Goal: Transaction & Acquisition: Book appointment/travel/reservation

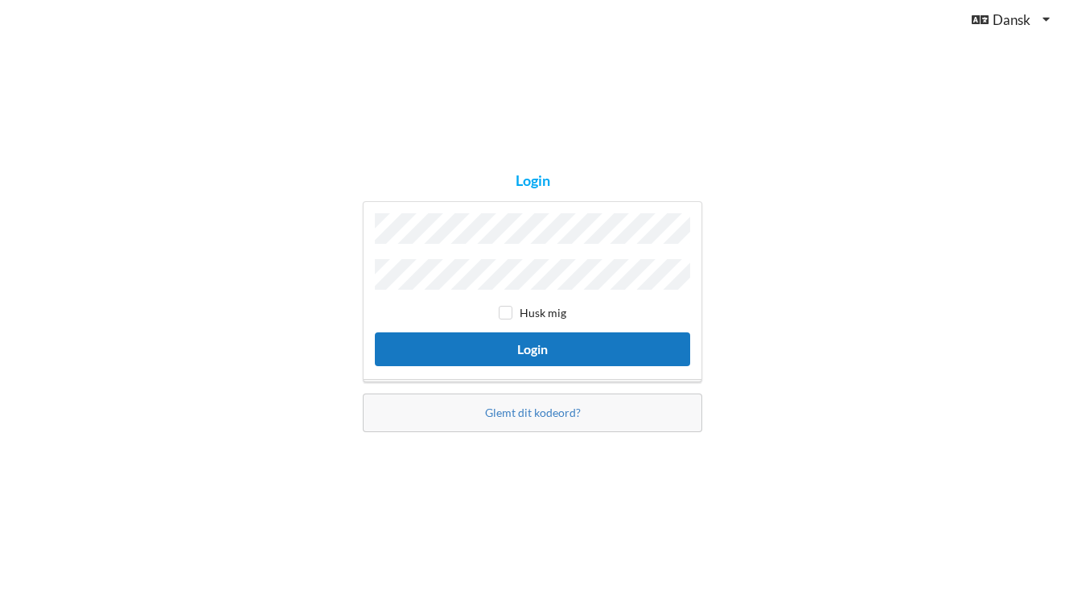
click at [465, 344] on button "Login" at bounding box center [532, 348] width 315 height 33
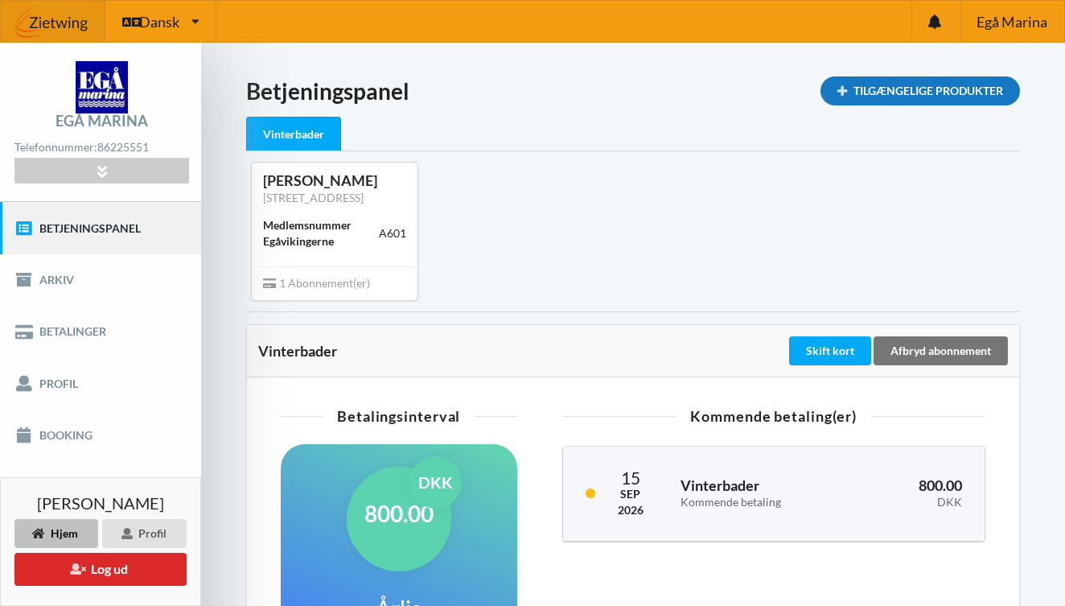
click at [923, 93] on div "Tilgængelige Produkter" at bounding box center [919, 90] width 199 height 29
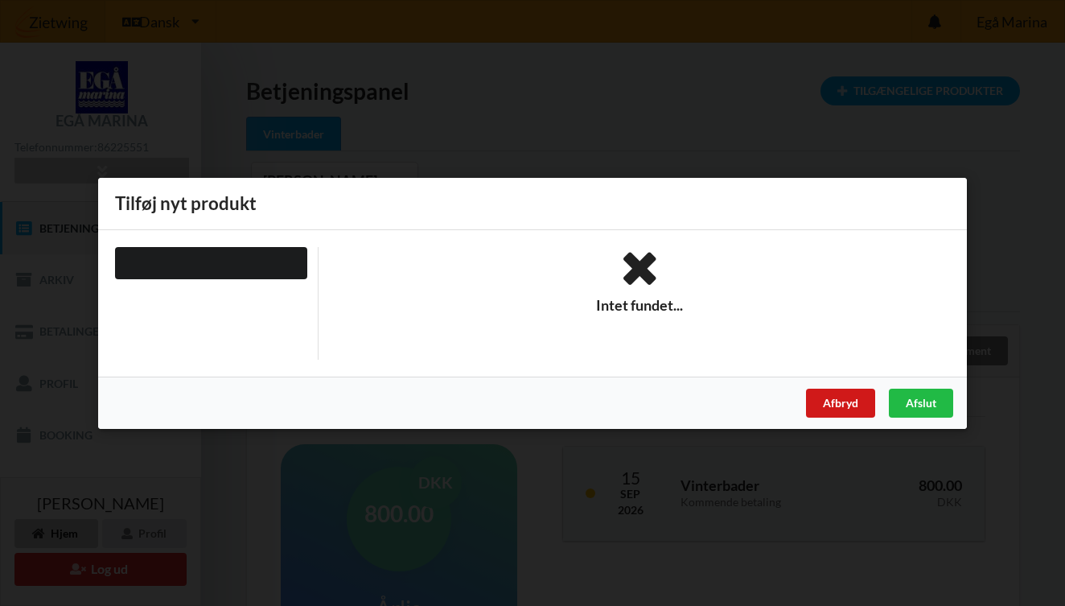
click at [812, 396] on div "Afbryd" at bounding box center [840, 402] width 69 height 29
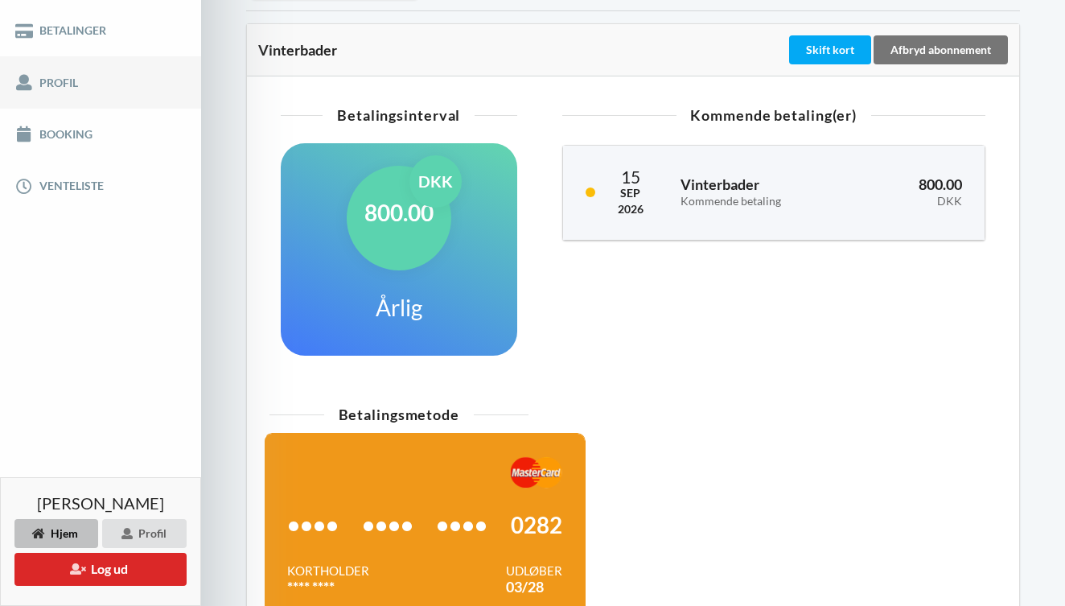
scroll to position [324, 0]
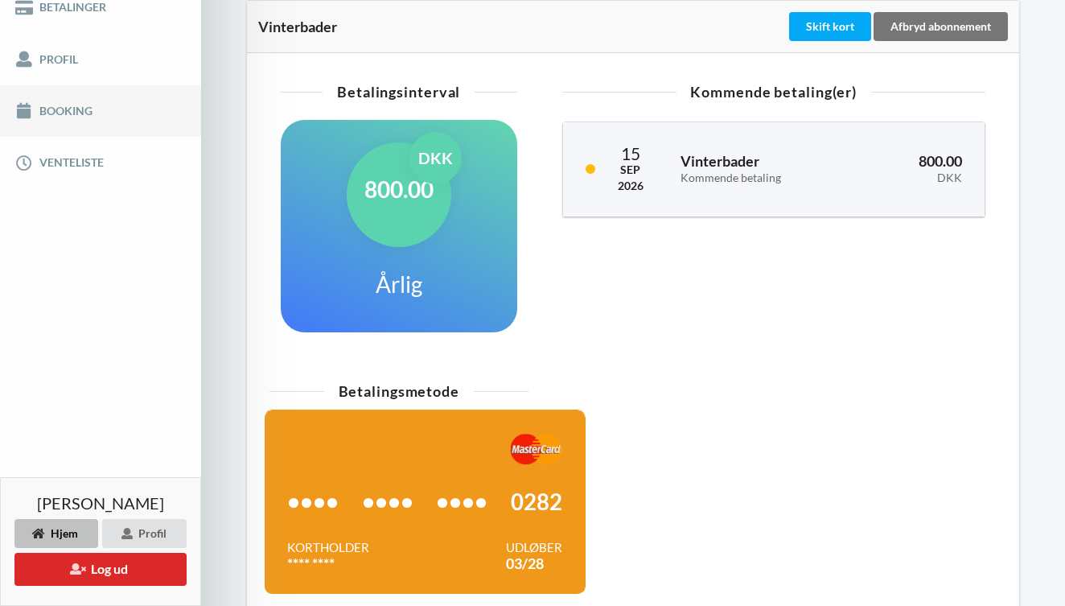
click at [63, 112] on link "Booking" at bounding box center [100, 110] width 201 height 51
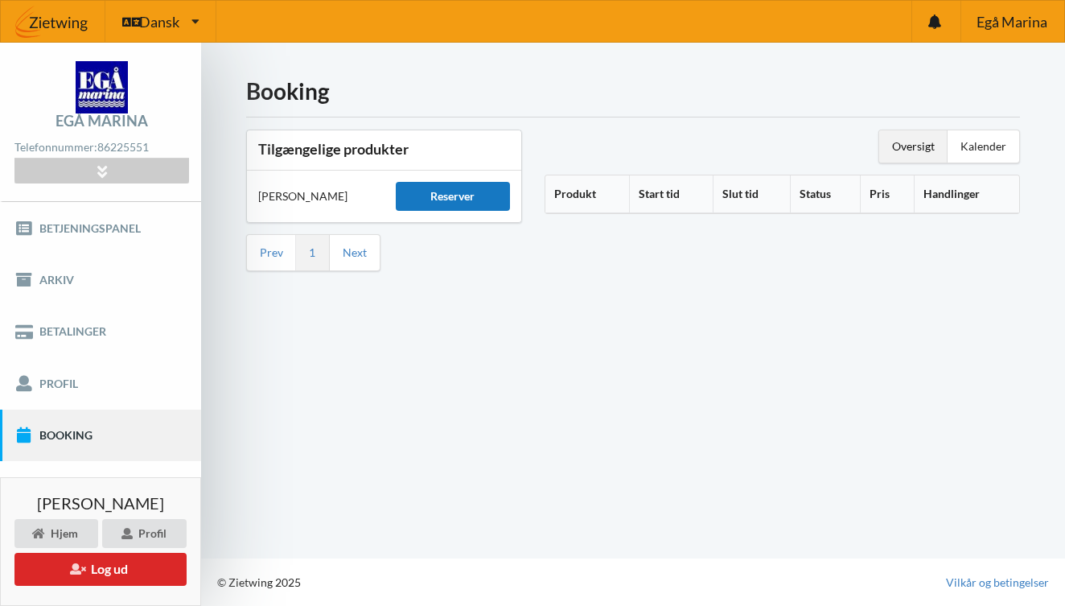
click at [422, 187] on div "Reserver" at bounding box center [453, 196] width 115 height 29
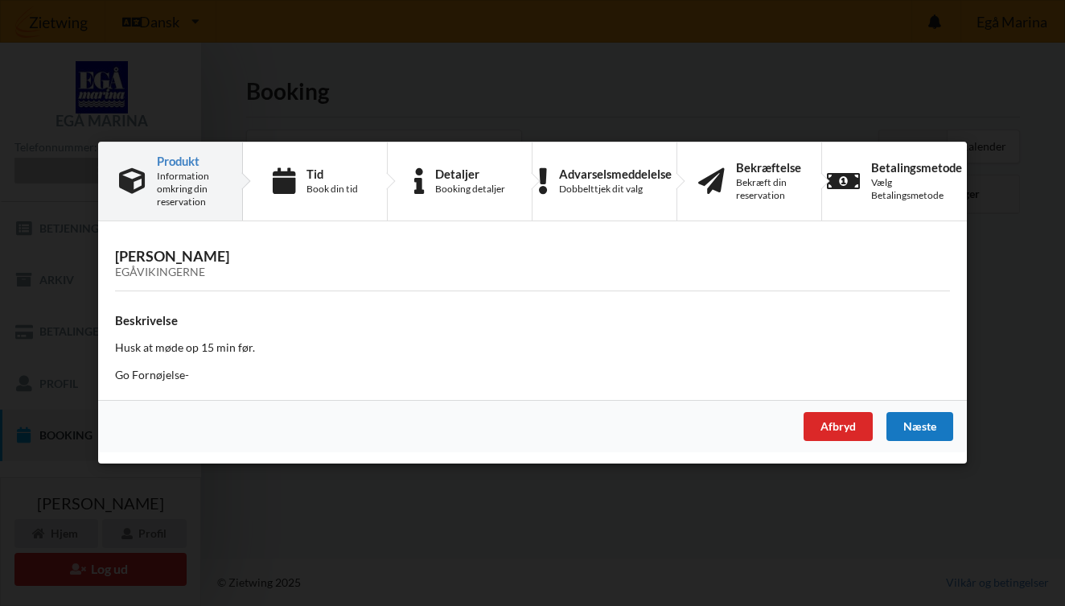
click at [911, 426] on div "Næste" at bounding box center [919, 427] width 67 height 29
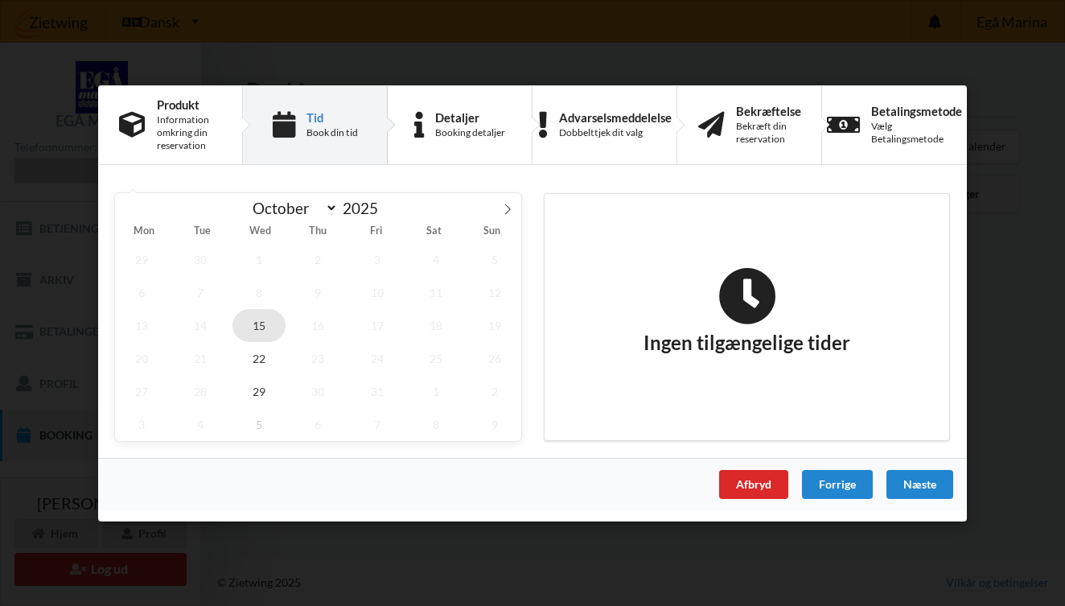
click at [268, 320] on span "15" at bounding box center [258, 324] width 53 height 33
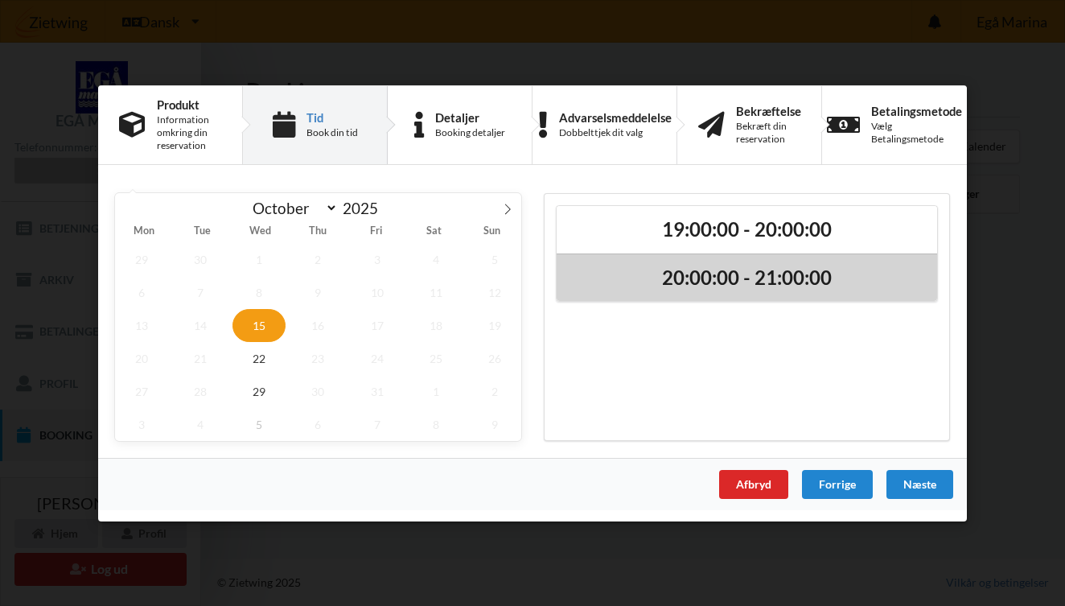
click at [737, 269] on h2 "20:00:00 - 21:00:00" at bounding box center [747, 277] width 358 height 25
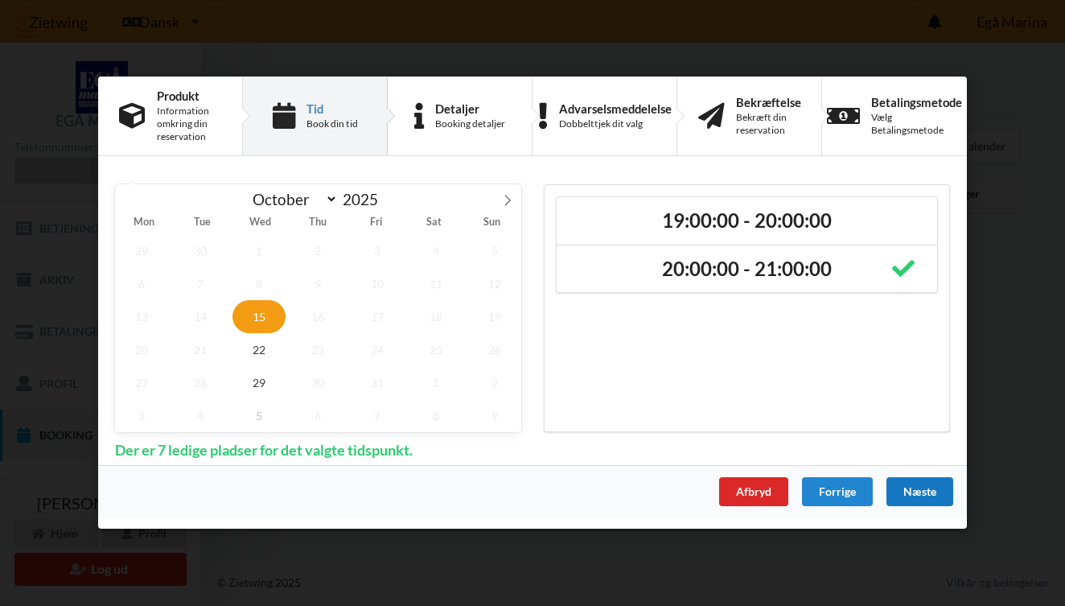
click at [908, 489] on div "Næste" at bounding box center [919, 492] width 67 height 29
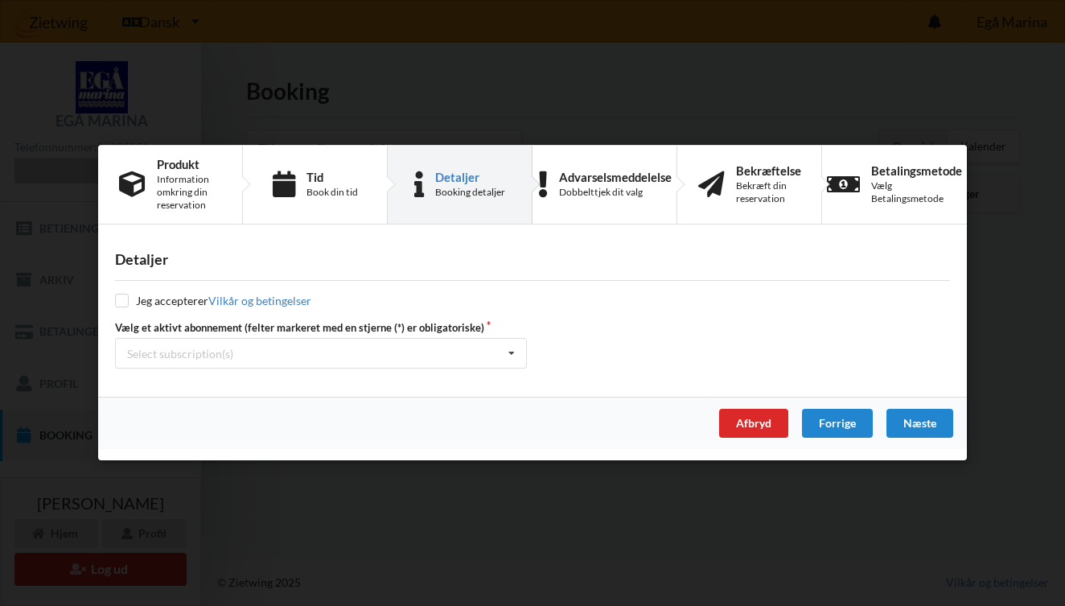
click at [123, 306] on input "checkbox" at bounding box center [122, 301] width 14 height 14
checkbox input "true"
click at [905, 430] on div "Næste" at bounding box center [919, 423] width 67 height 29
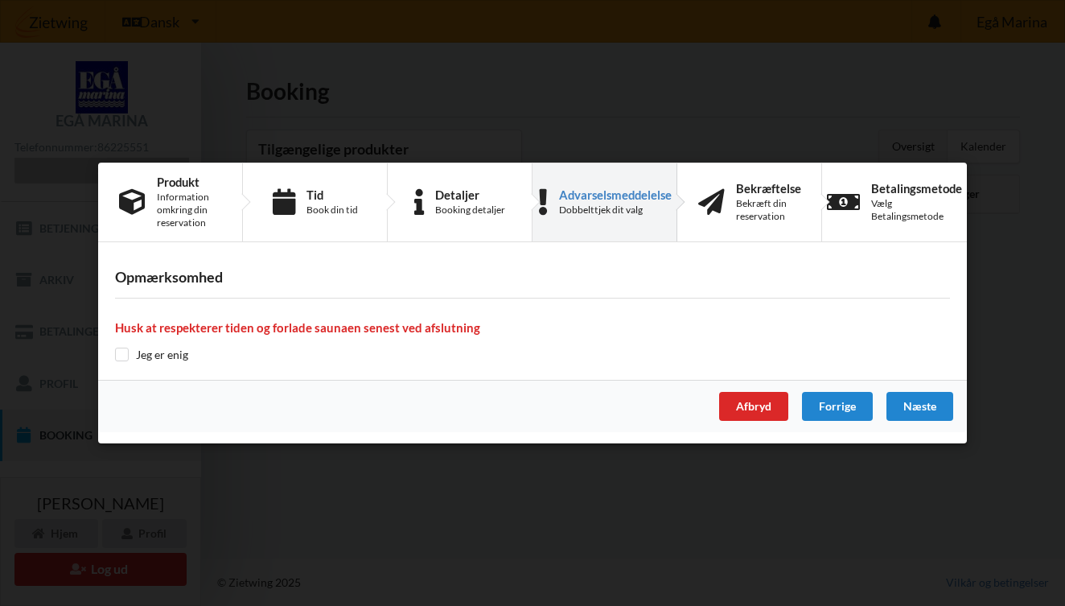
click at [117, 356] on input "checkbox" at bounding box center [122, 354] width 14 height 14
checkbox input "true"
click at [917, 409] on div "Næste" at bounding box center [919, 406] width 67 height 29
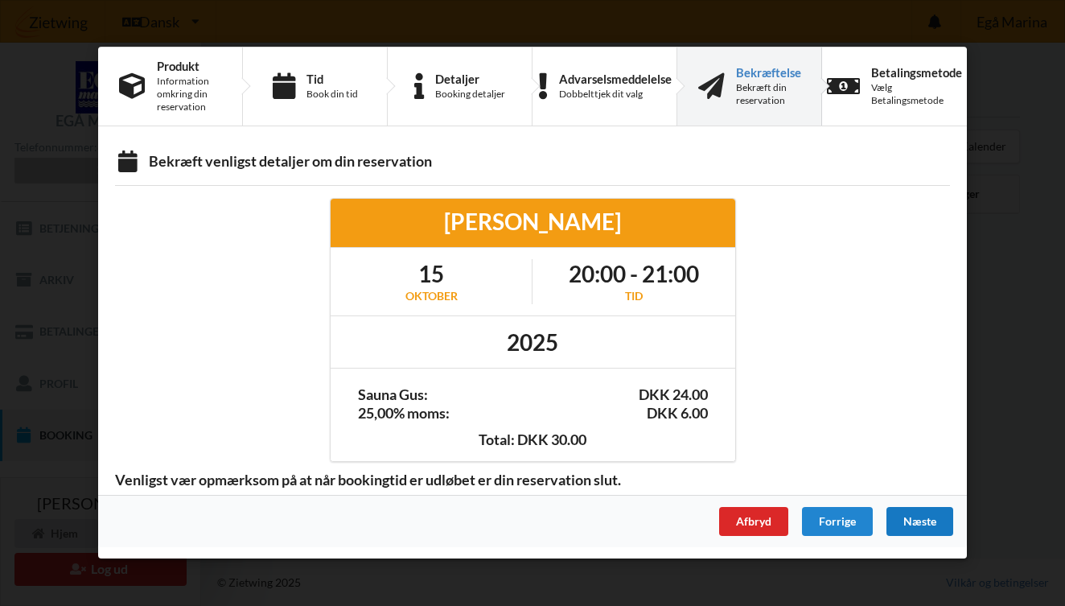
click at [913, 520] on div "Næste" at bounding box center [919, 522] width 67 height 29
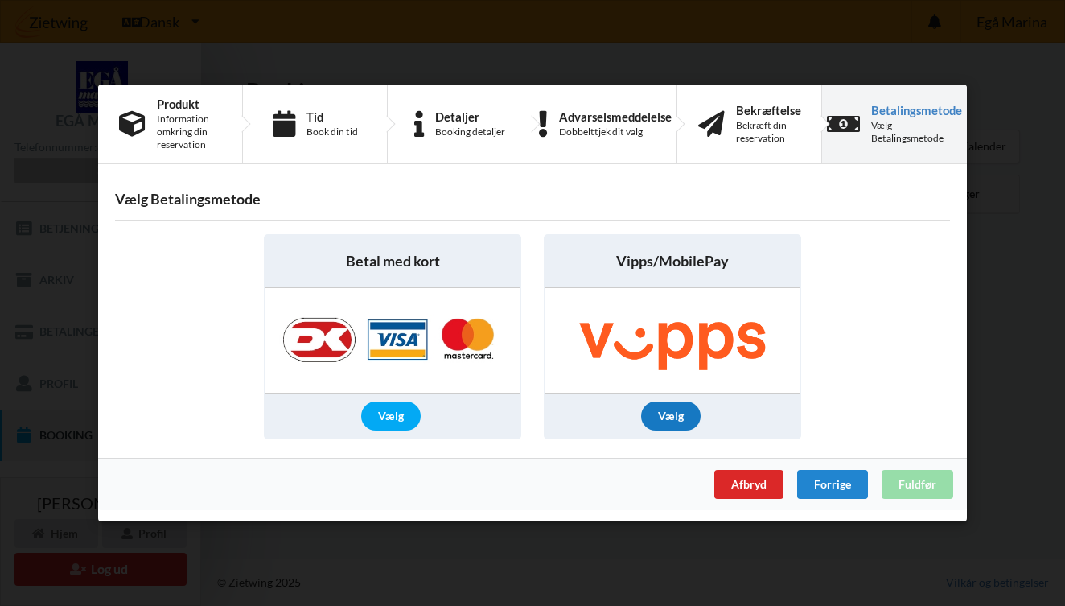
click at [660, 420] on div "Vælg" at bounding box center [671, 415] width 60 height 29
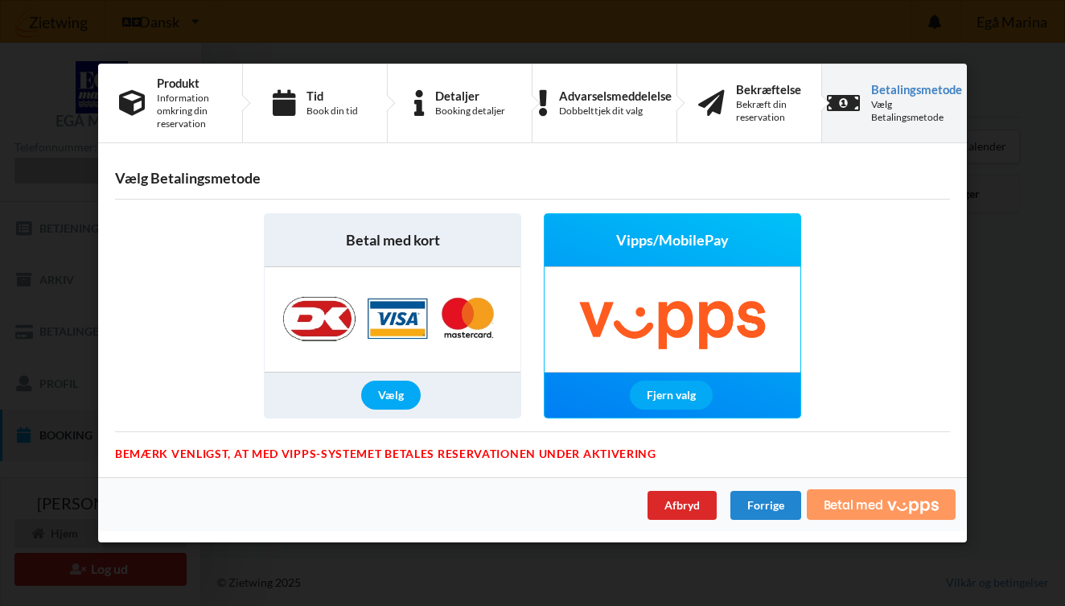
click at [837, 510] on span "Betal med" at bounding box center [854, 504] width 60 height 13
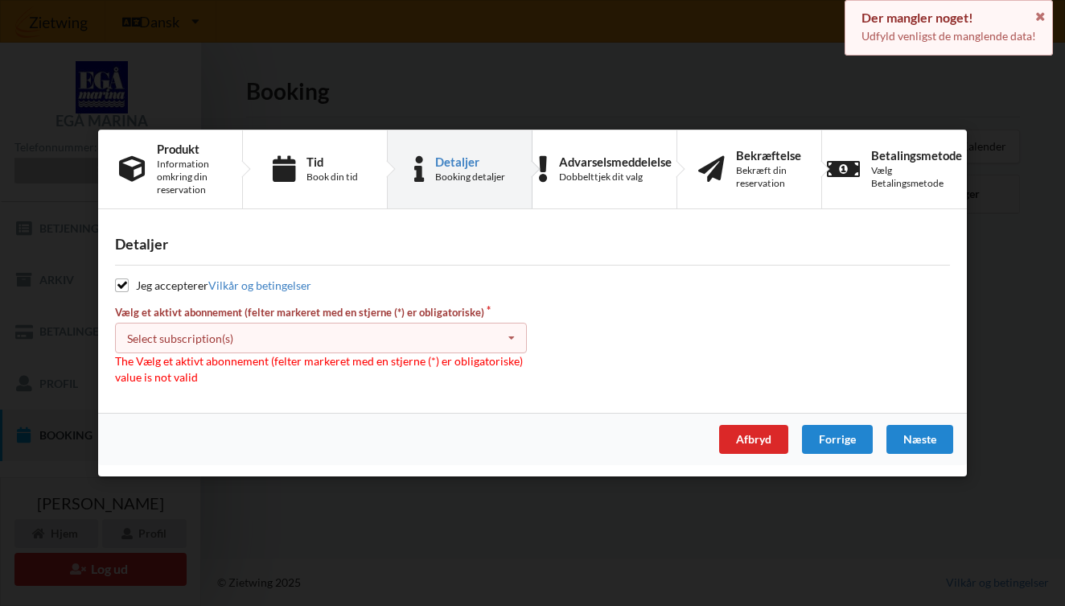
click at [508, 344] on icon at bounding box center [512, 338] width 24 height 30
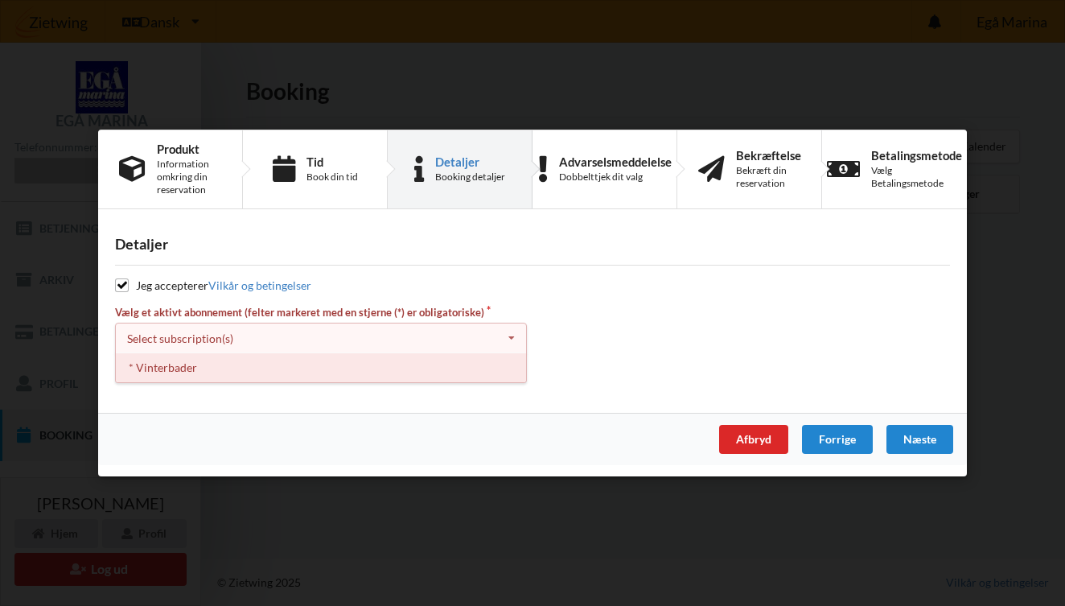
click at [412, 372] on div "* Vinterbader" at bounding box center [321, 367] width 410 height 30
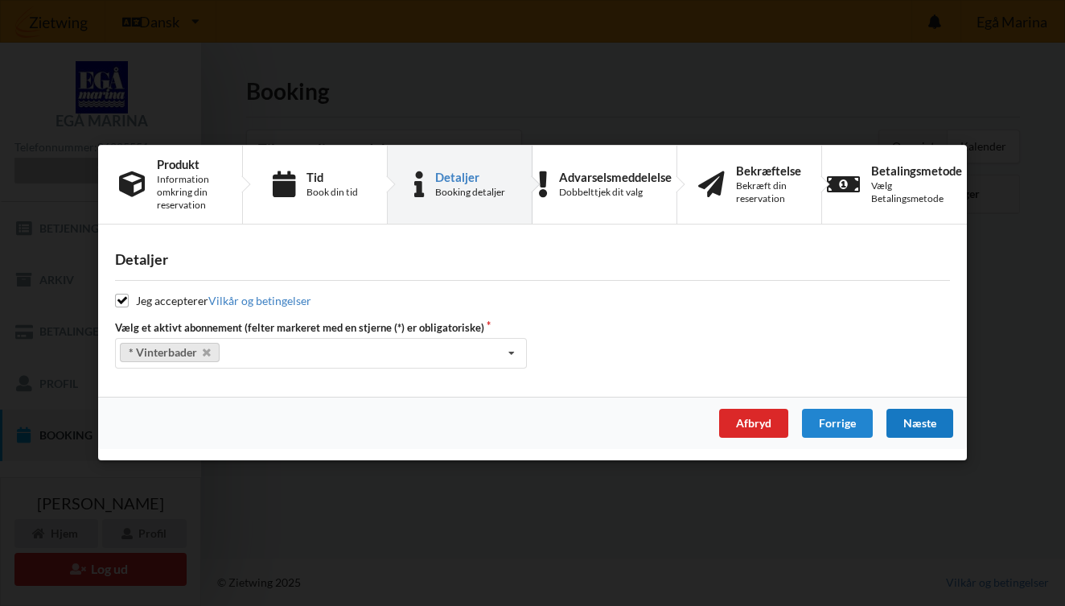
click at [907, 422] on div "Næste" at bounding box center [919, 423] width 67 height 29
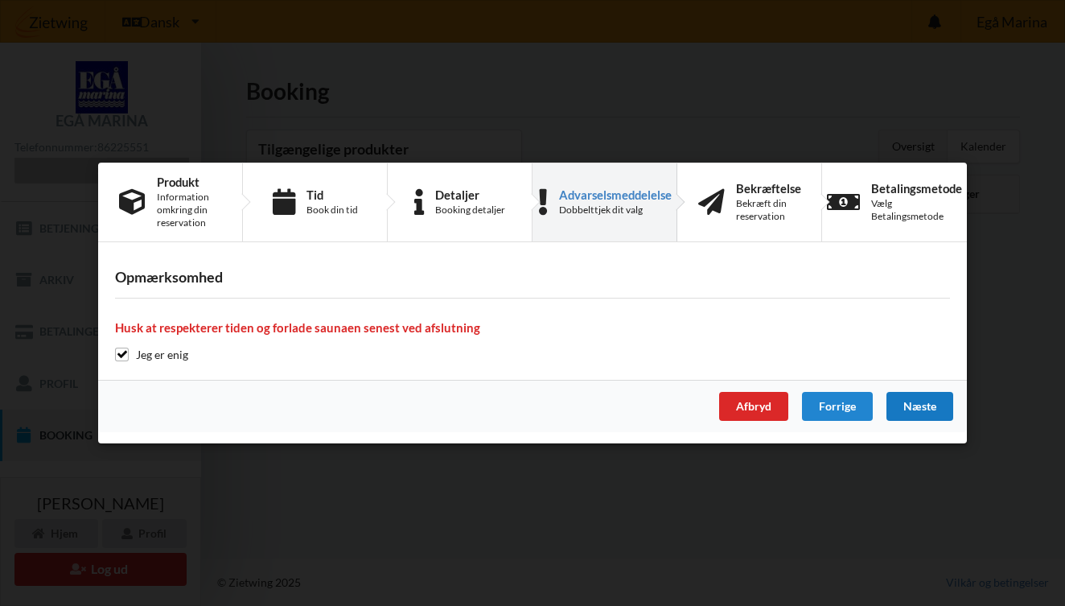
click at [898, 404] on div "Næste" at bounding box center [919, 406] width 67 height 29
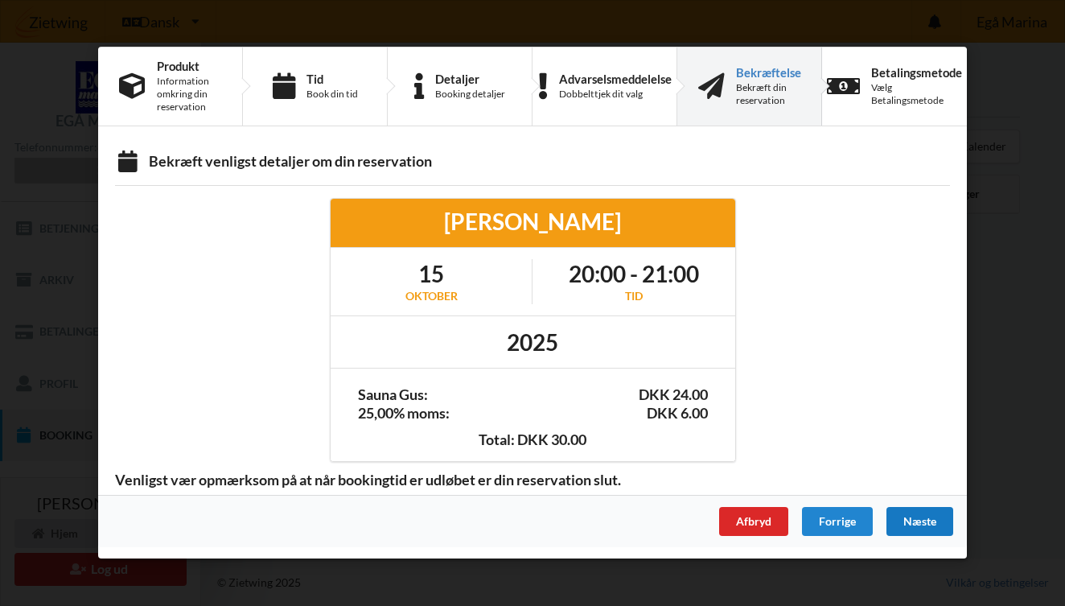
click at [893, 508] on div "Næste" at bounding box center [919, 522] width 67 height 29
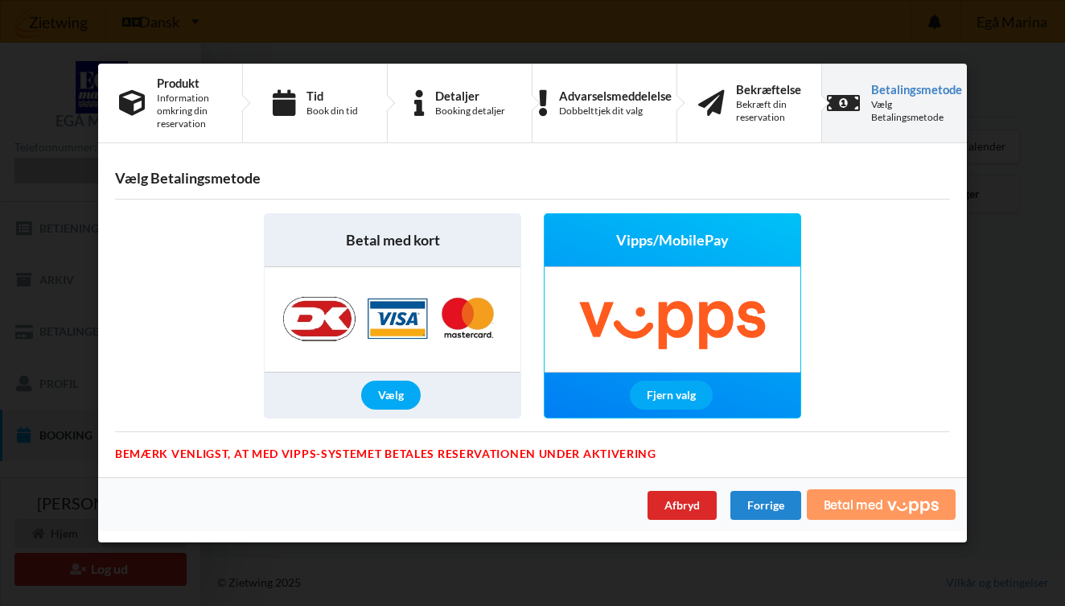
click at [853, 504] on span "Betal med" at bounding box center [854, 504] width 60 height 13
click at [851, 503] on span "Betal med" at bounding box center [854, 504] width 60 height 13
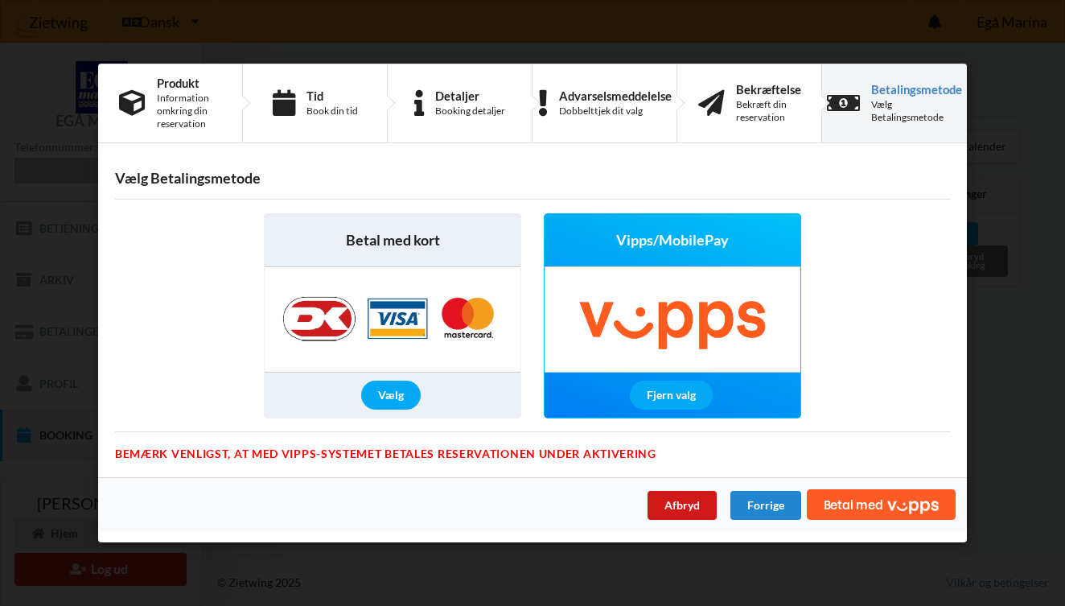
click at [679, 505] on div "Afbryd" at bounding box center [682, 505] width 69 height 29
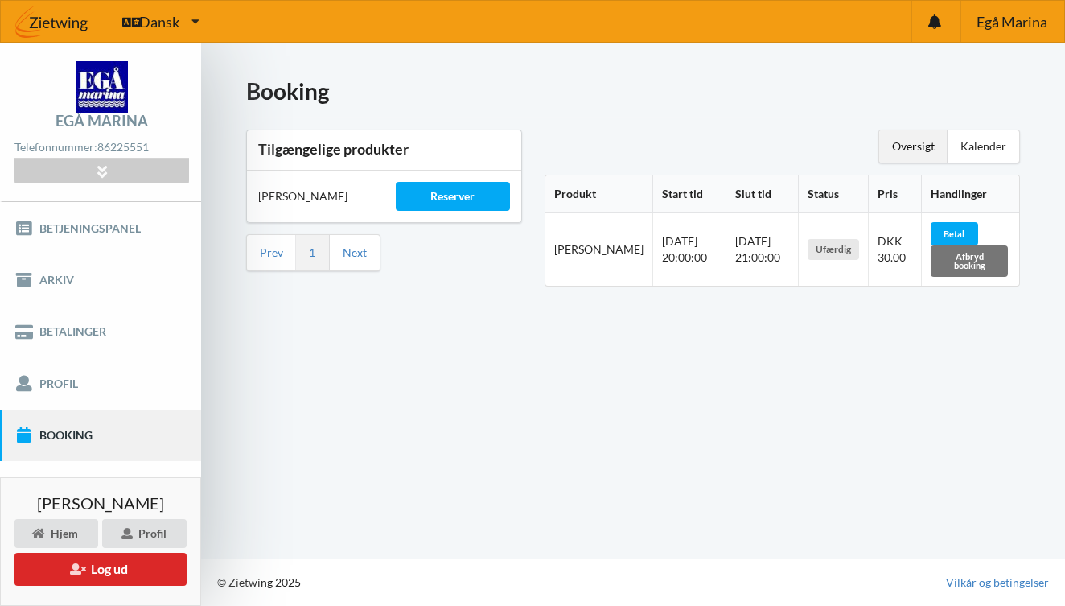
click at [64, 438] on link "Booking" at bounding box center [100, 434] width 201 height 51
click at [944, 233] on span "Betal" at bounding box center [954, 233] width 21 height 10
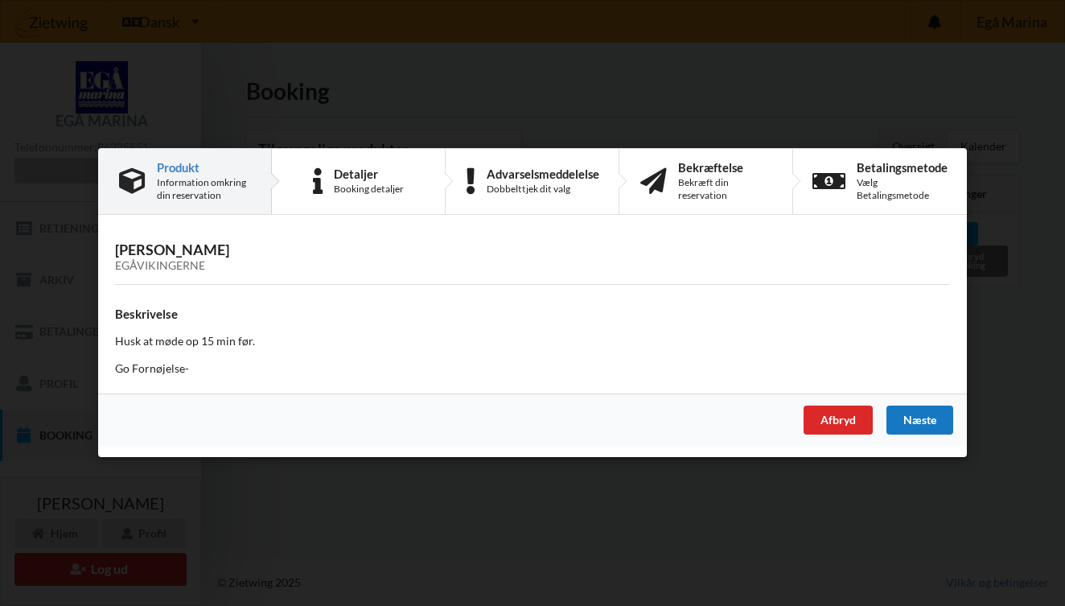
click at [918, 416] on div "Næste" at bounding box center [919, 420] width 67 height 29
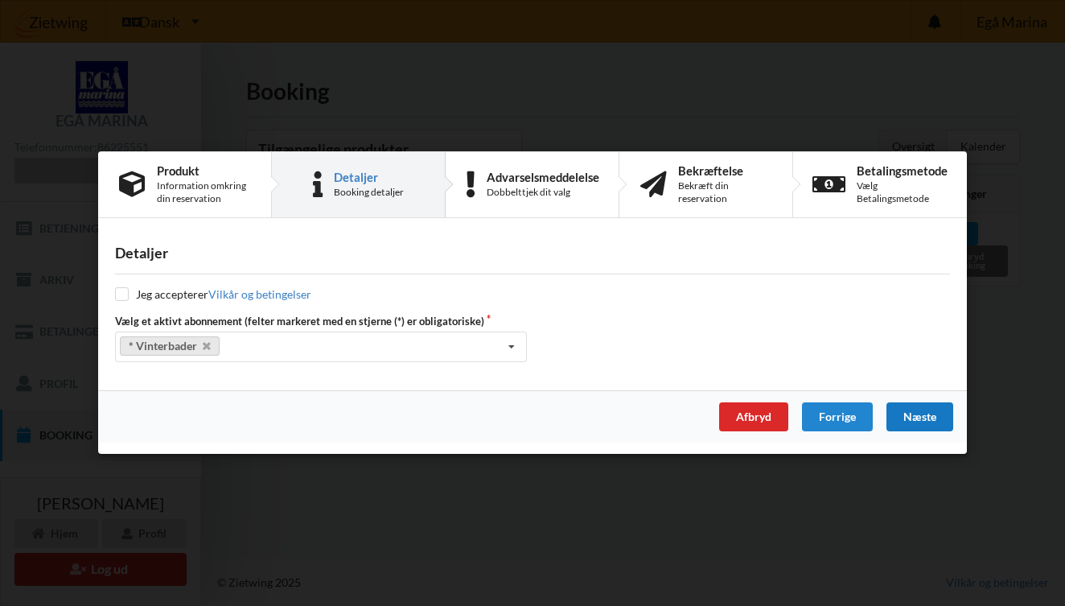
click at [918, 416] on div "Næste" at bounding box center [919, 417] width 67 height 29
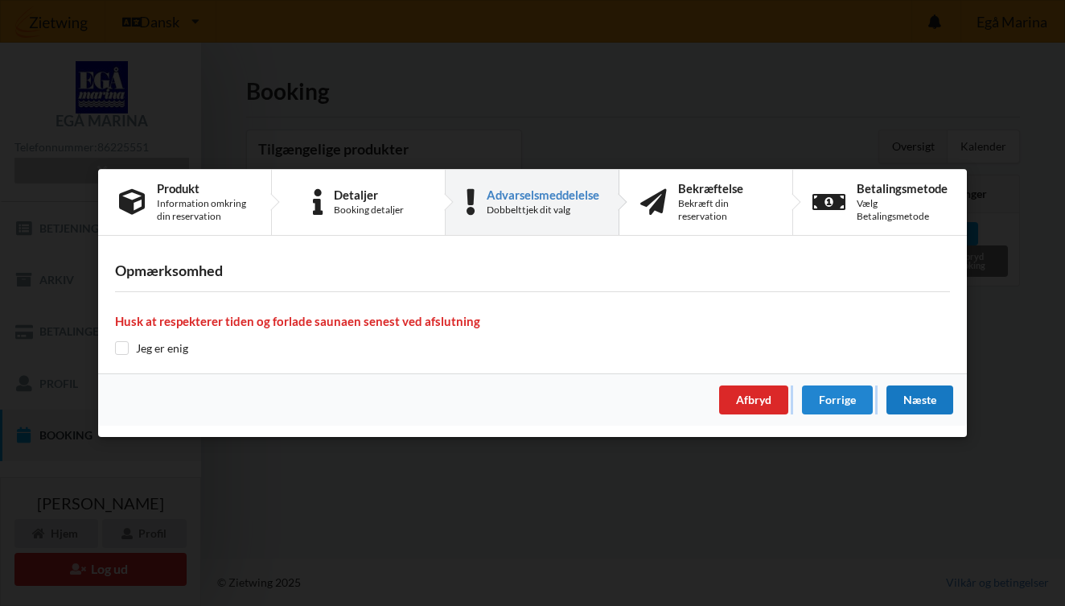
click at [918, 416] on div "Afbryd Forrige [GEOGRAPHIC_DATA]" at bounding box center [532, 399] width 869 height 52
click at [130, 350] on label "Jeg er enig" at bounding box center [151, 348] width 73 height 14
click at [117, 353] on input "checkbox" at bounding box center [122, 348] width 14 height 14
checkbox input "true"
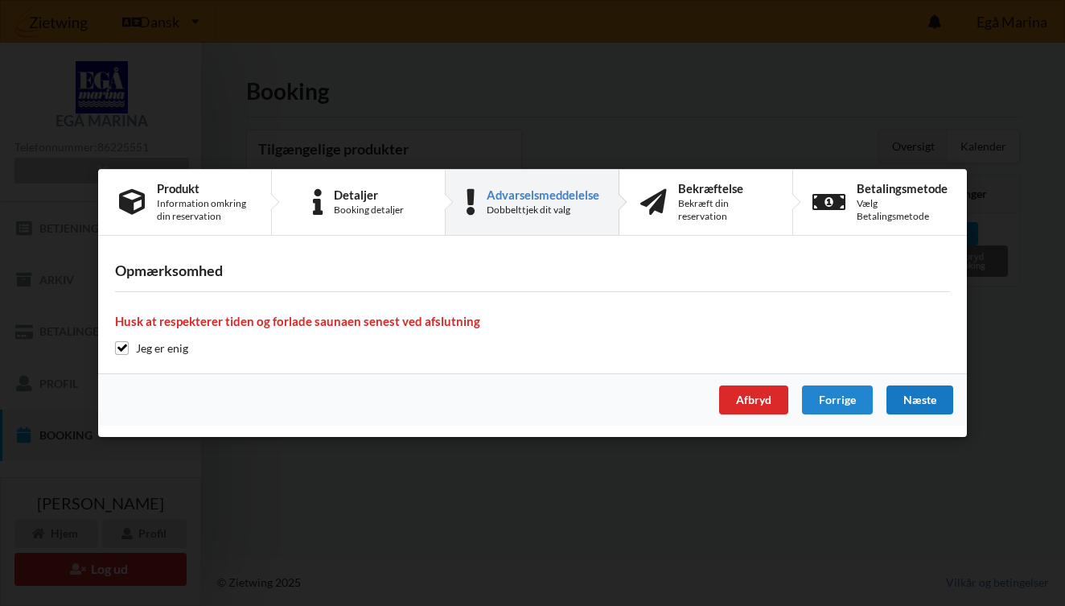
click at [936, 412] on div "Næste" at bounding box center [919, 399] width 67 height 29
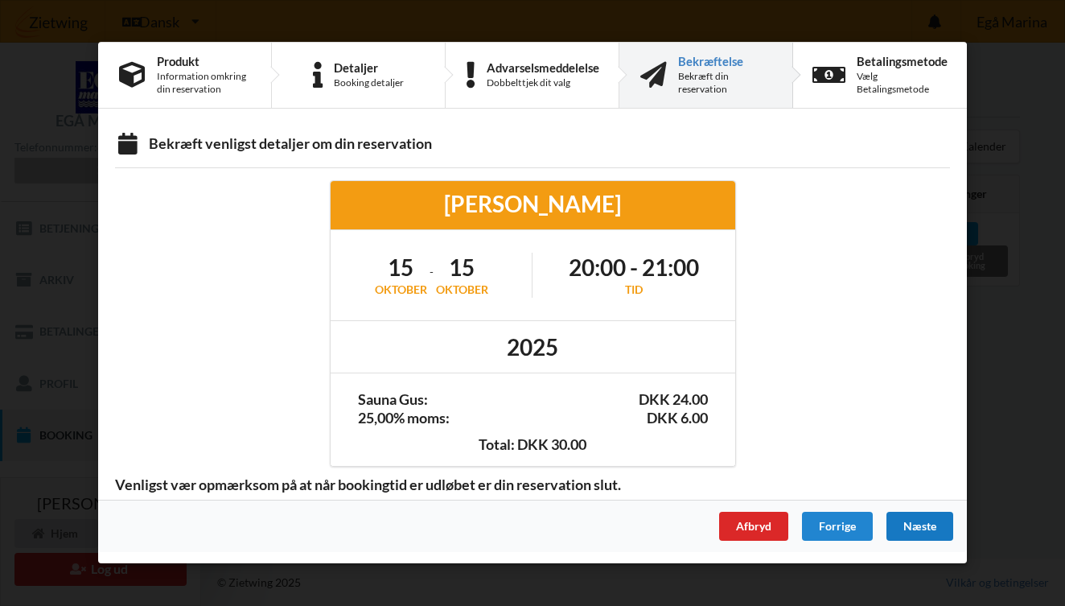
click at [918, 521] on div "Næste" at bounding box center [919, 526] width 67 height 29
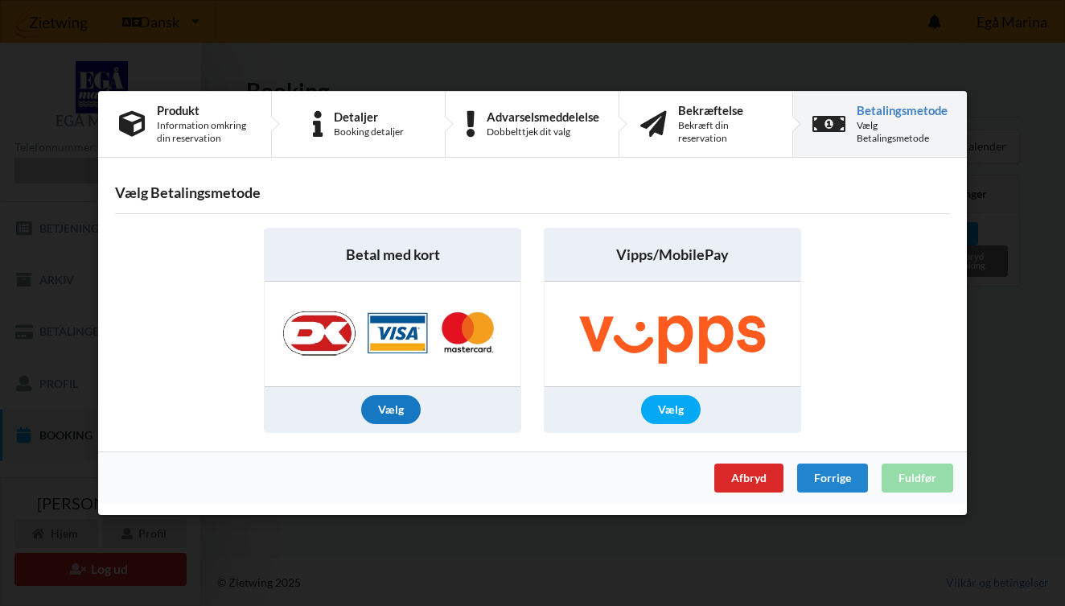
click at [368, 410] on div "Vælg" at bounding box center [391, 409] width 60 height 29
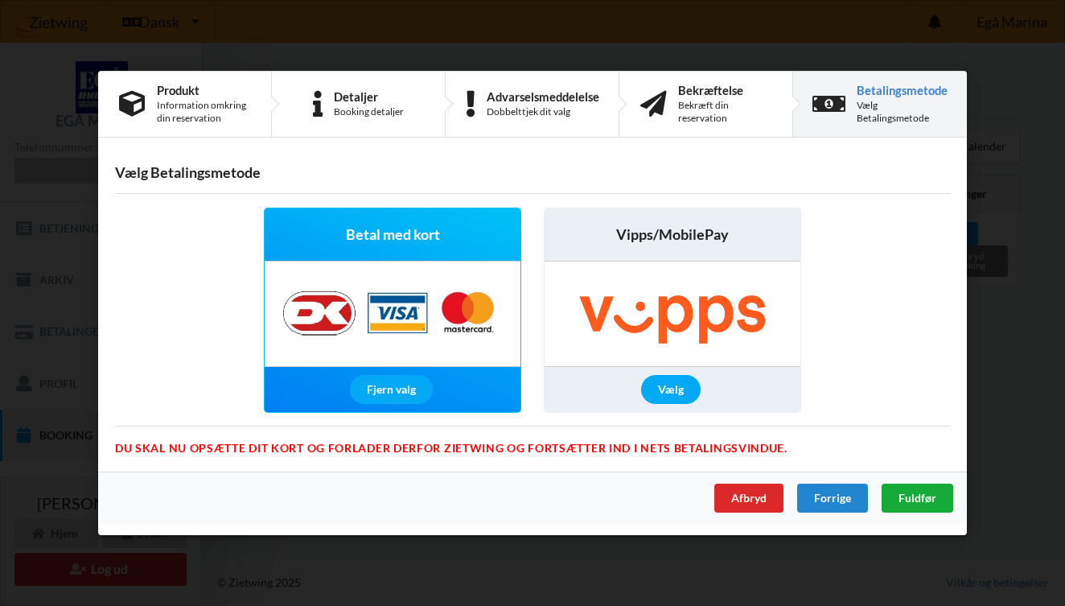
click at [907, 506] on div "Fuldfør" at bounding box center [918, 497] width 72 height 29
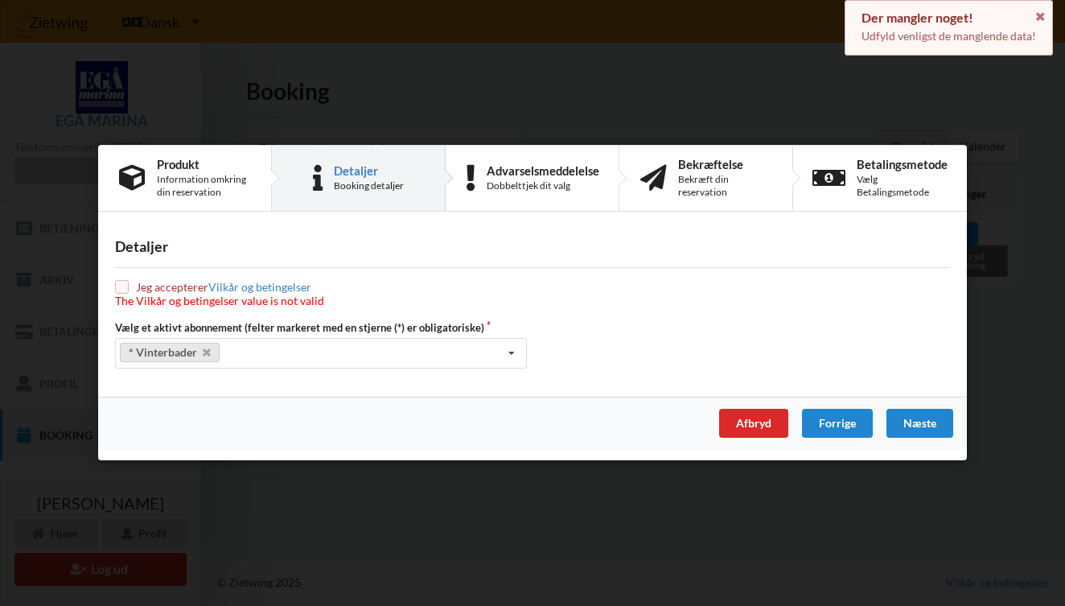
click at [122, 286] on input "checkbox" at bounding box center [122, 288] width 14 height 14
checkbox input "true"
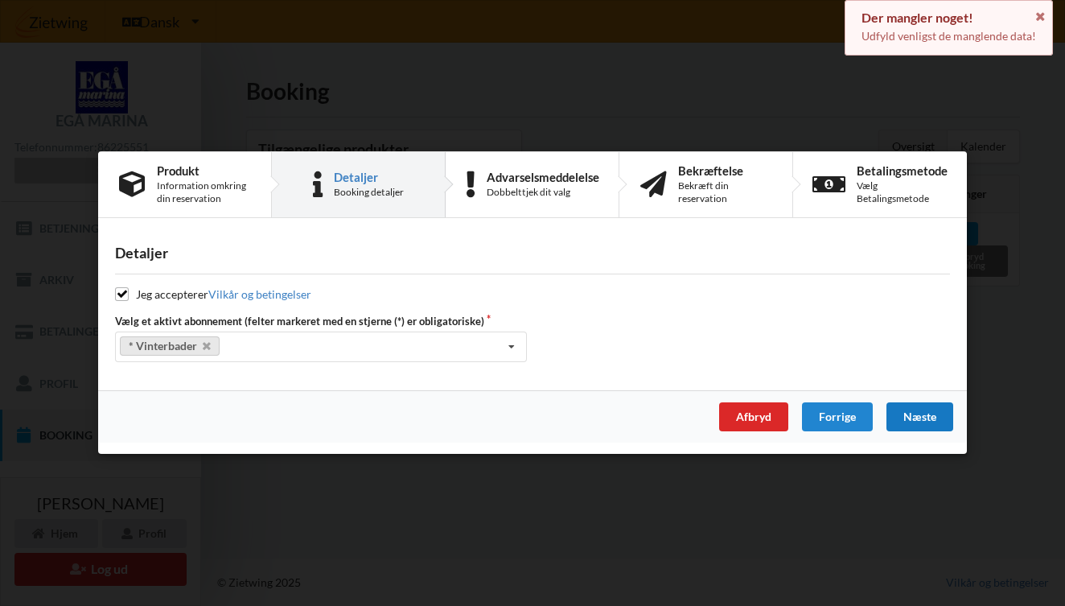
click at [926, 419] on div "Næste" at bounding box center [919, 417] width 67 height 29
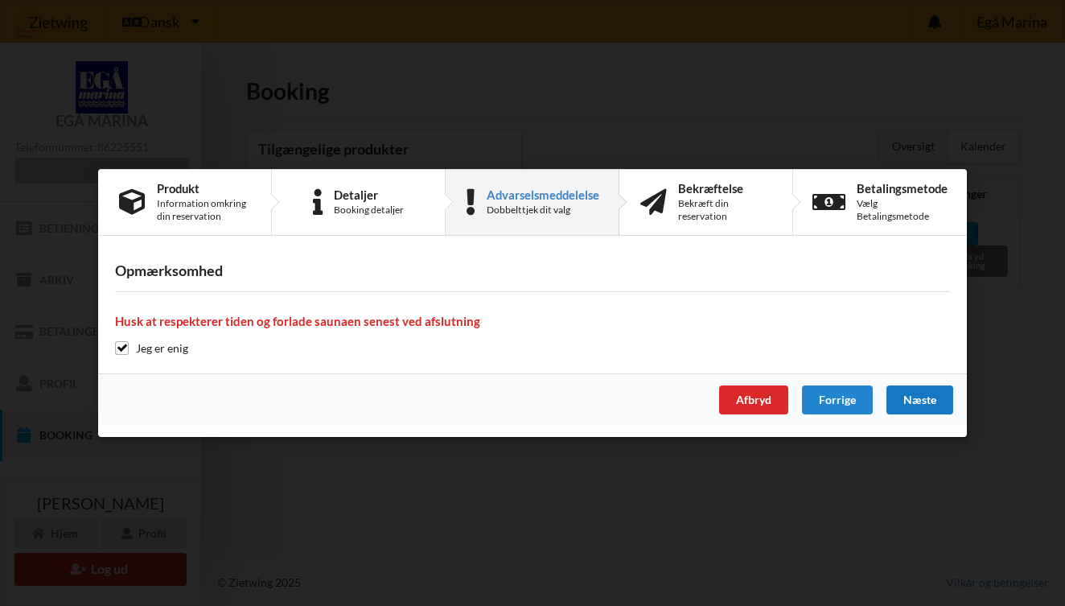
click at [919, 409] on div "Næste" at bounding box center [919, 399] width 67 height 29
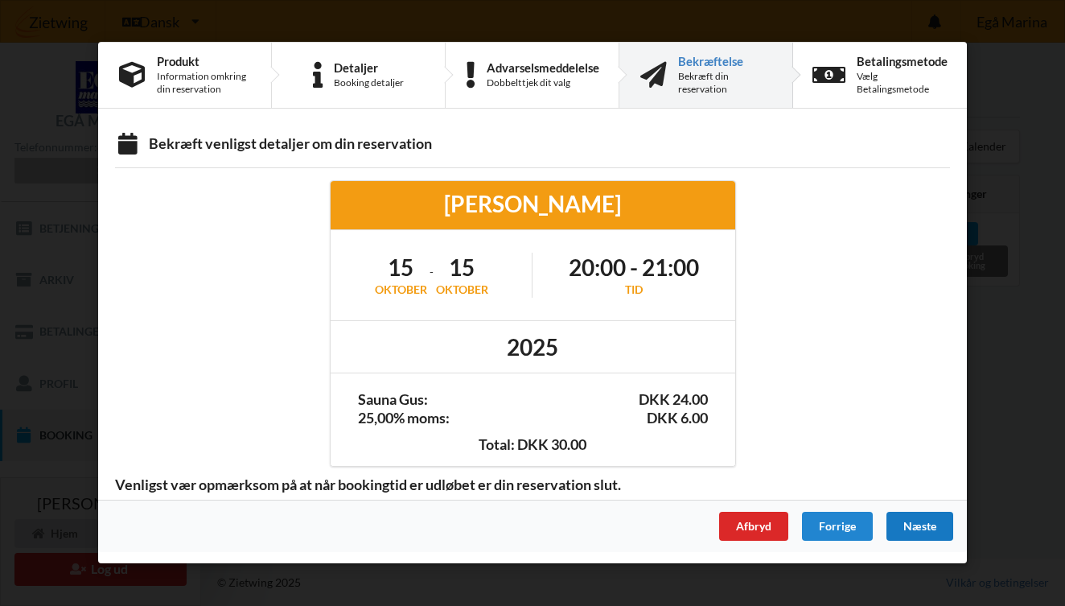
click at [907, 525] on div "Næste" at bounding box center [919, 526] width 67 height 29
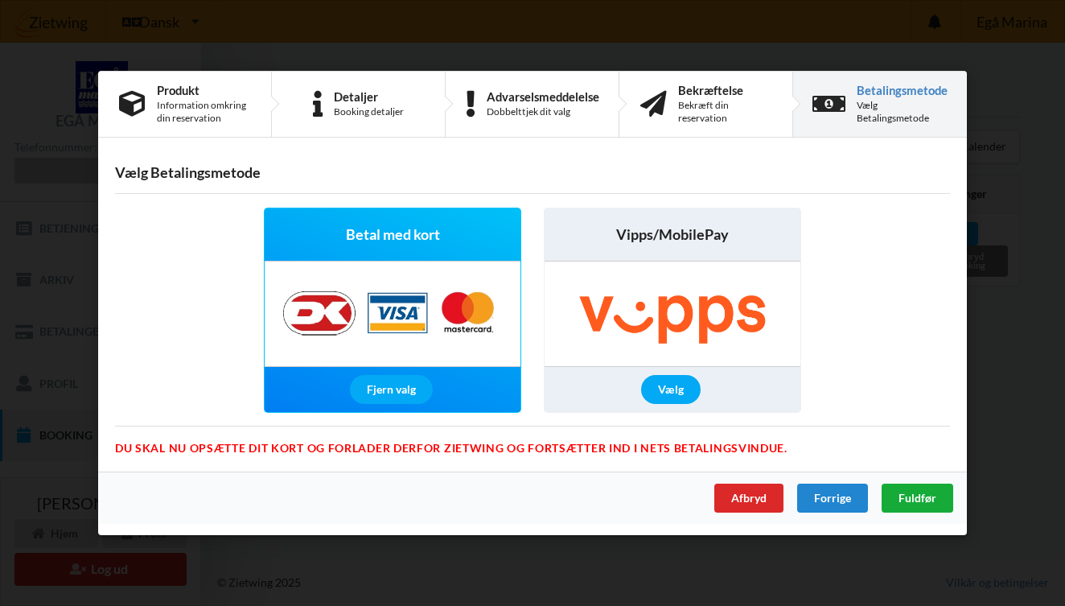
click at [899, 494] on span "Fuldfør" at bounding box center [918, 498] width 38 height 14
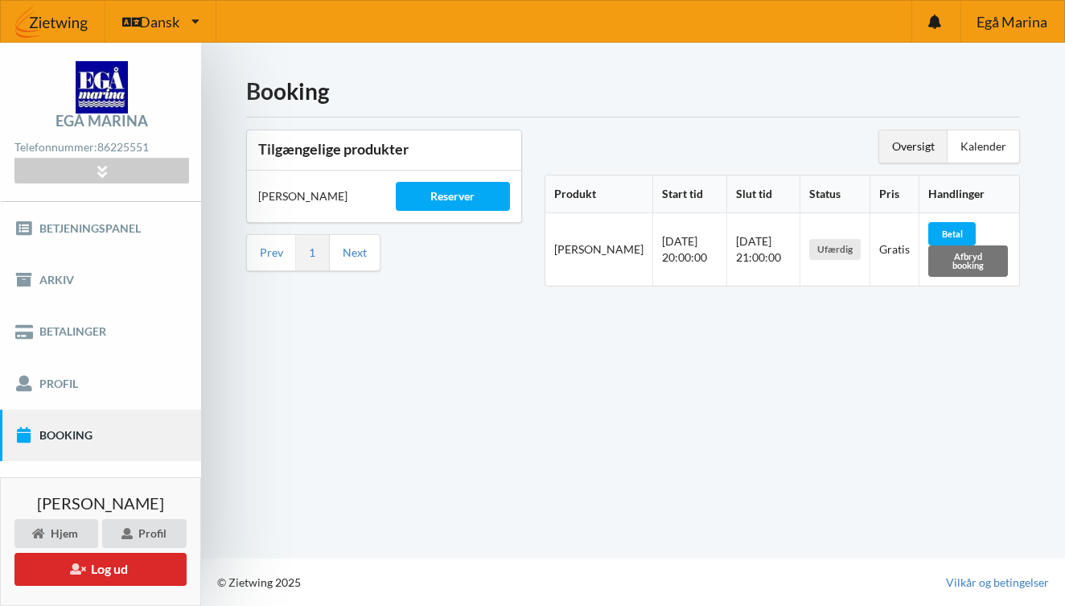
click at [945, 329] on div "Booking Tilgængelige produkter Sauna Gus Reserver Prev 1 Next Oversigt Kalender…" at bounding box center [633, 301] width 864 height 516
click at [963, 241] on div "Betal" at bounding box center [951, 233] width 47 height 23
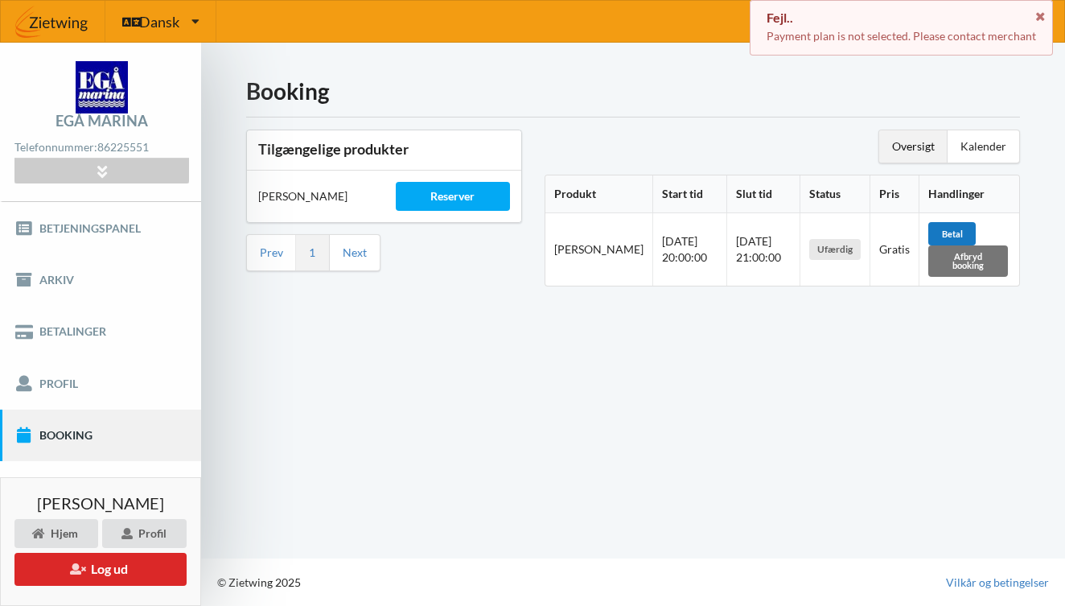
click at [948, 226] on div "Betal" at bounding box center [951, 233] width 47 height 23
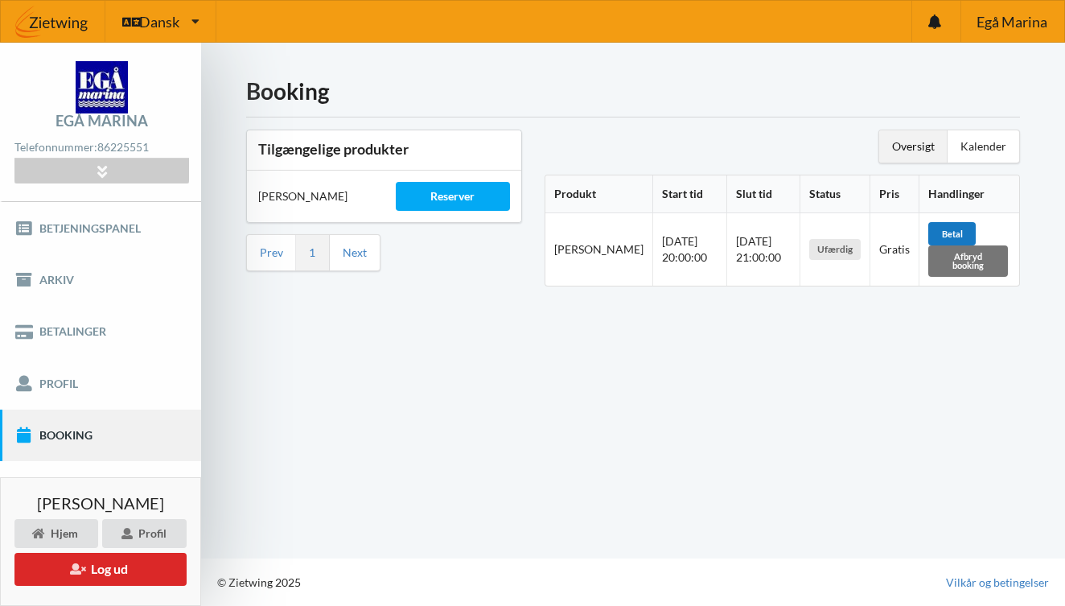
click at [945, 225] on div "Betal" at bounding box center [951, 233] width 47 height 23
